Goal: Go to known website: Access a specific website the user already knows

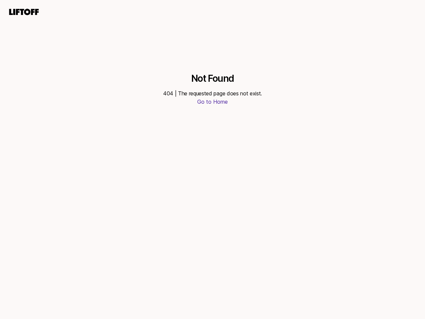
click at [213, 159] on div "Not Found 404 | The requested page does not exist. Go to Home" at bounding box center [212, 169] width 425 height 299
click at [24, 12] on icon at bounding box center [24, 11] width 32 height 9
